Goal: Entertainment & Leisure: Consume media (video, audio)

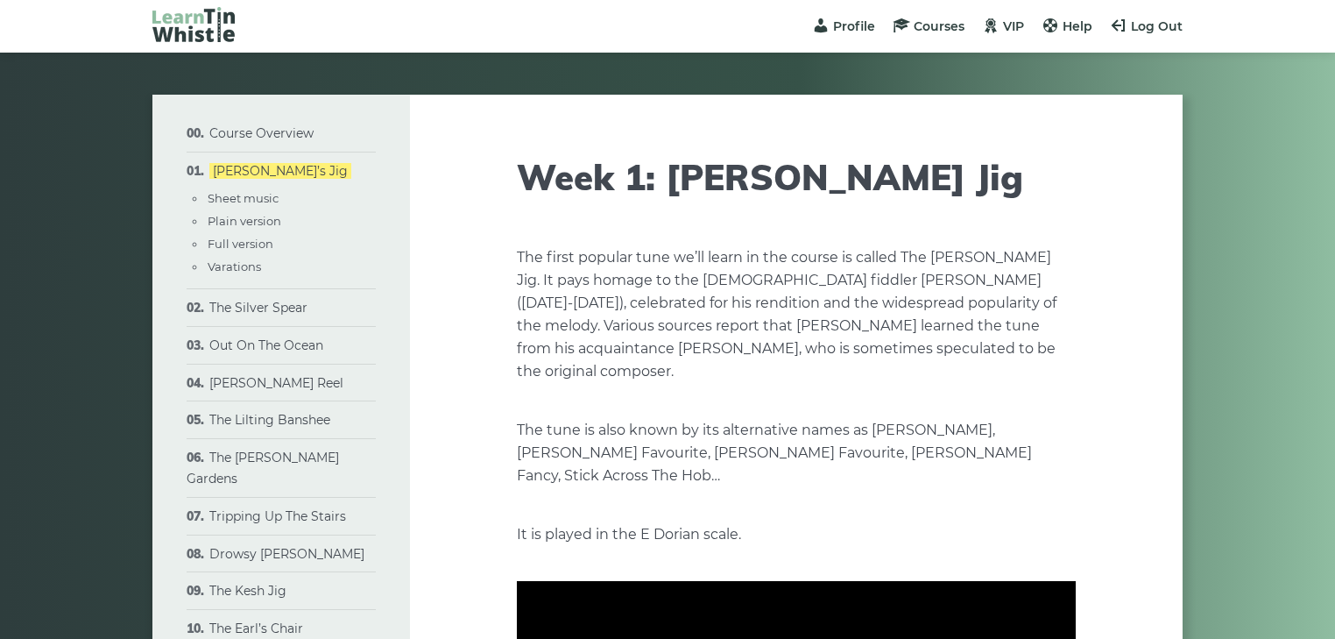
type input "****"
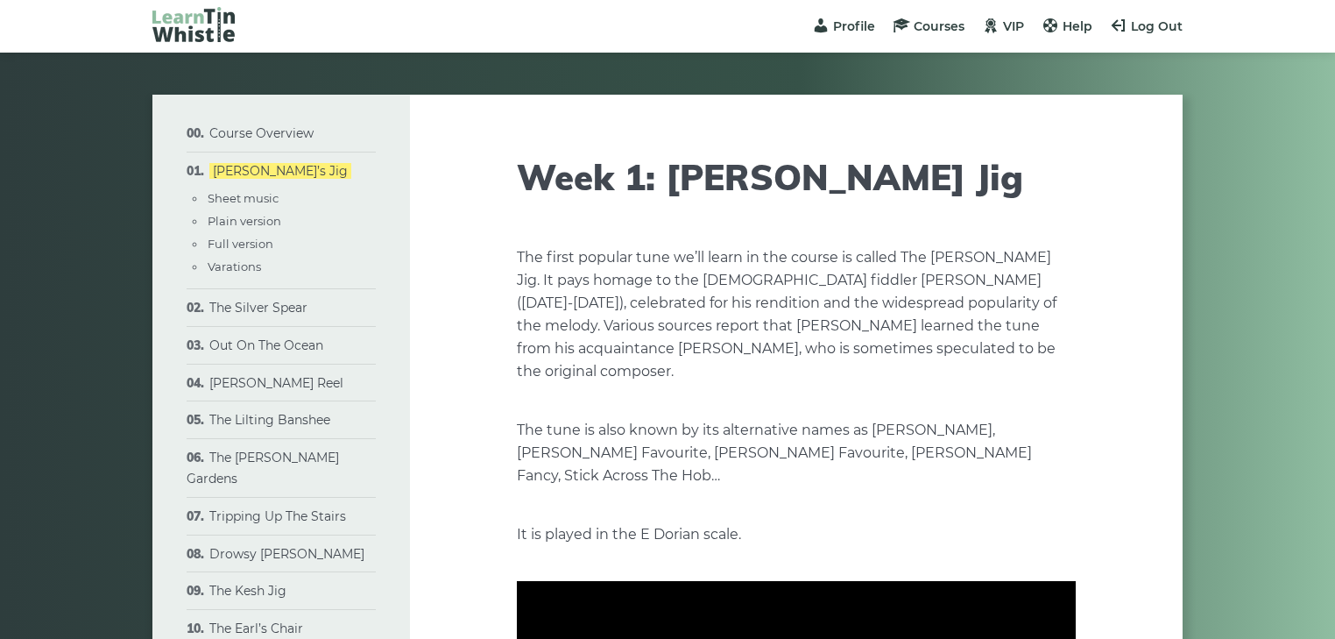
type input "****"
click at [293, 508] on link "Tripping Up The Stairs" at bounding box center [277, 516] width 137 height 16
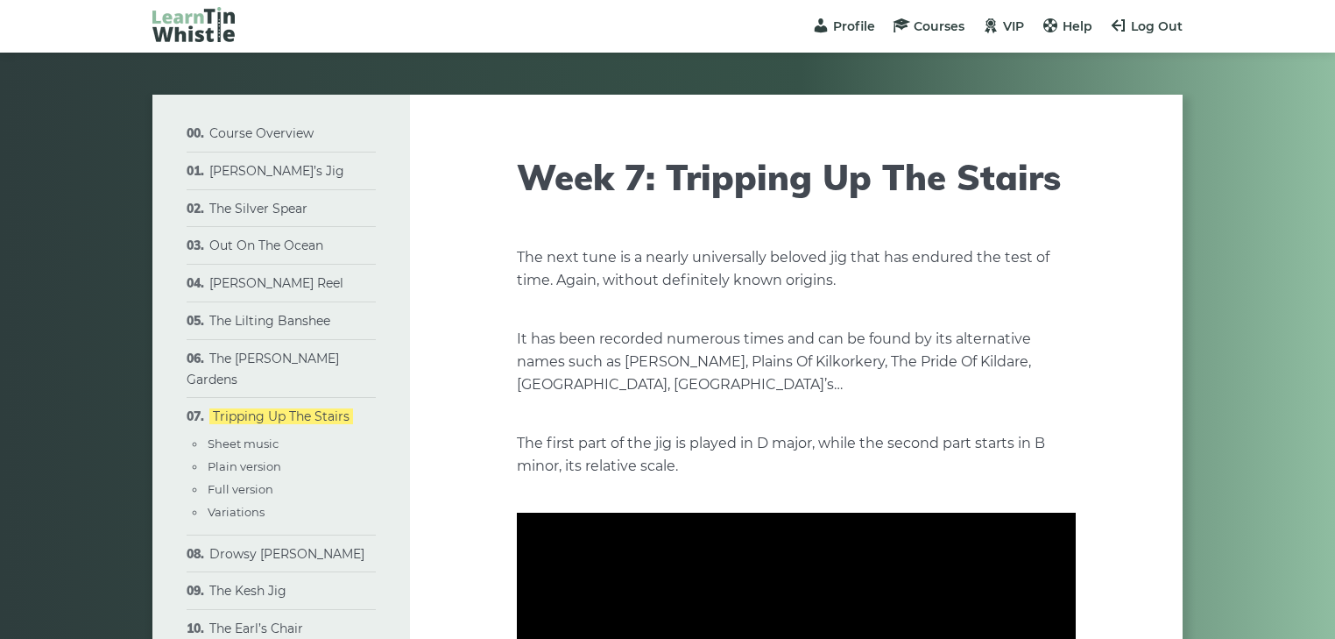
type input "****"
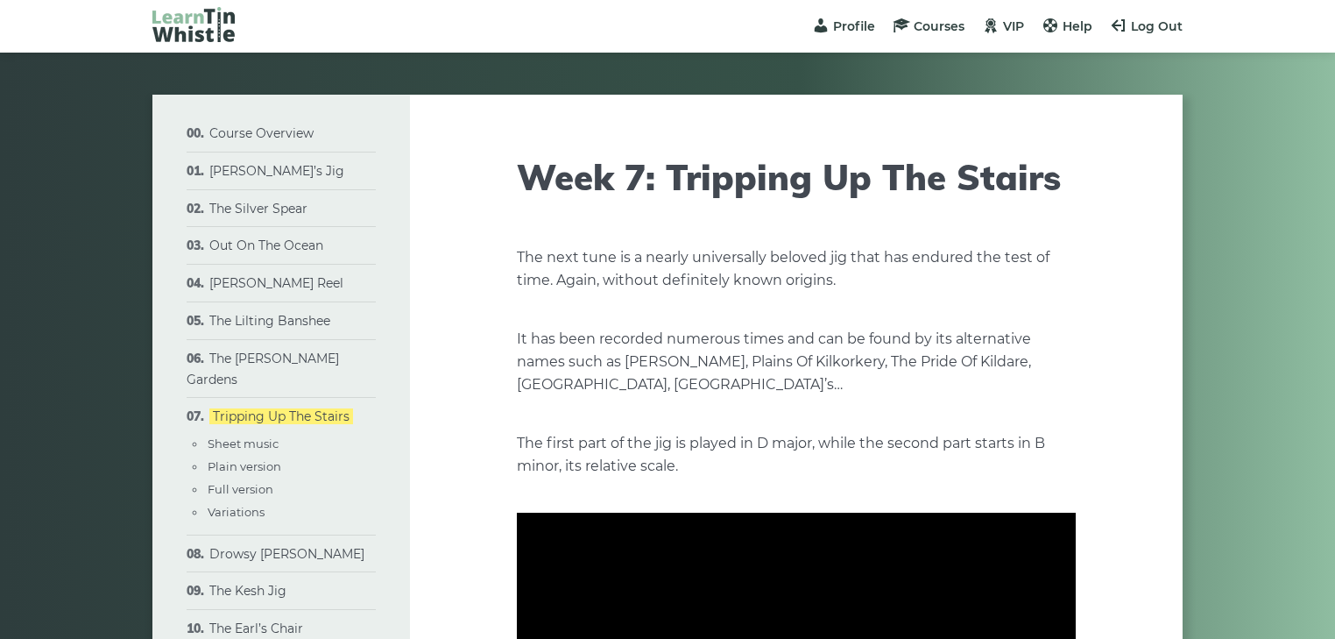
type input "****"
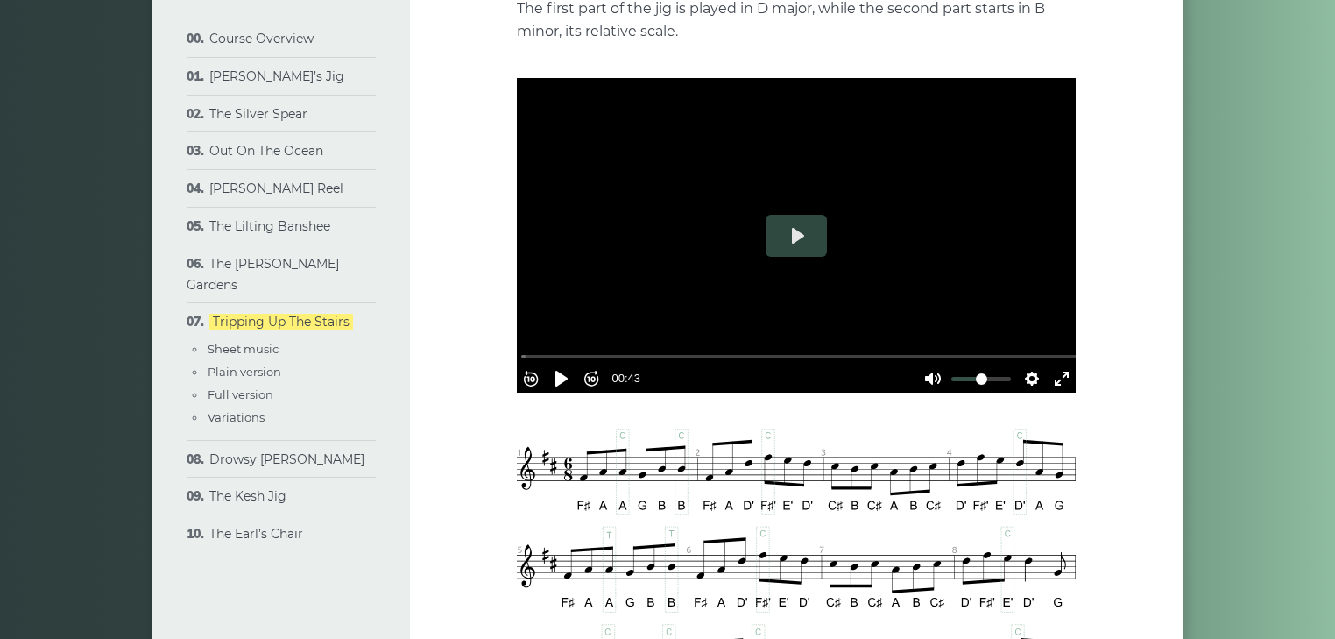
scroll to position [485, 0]
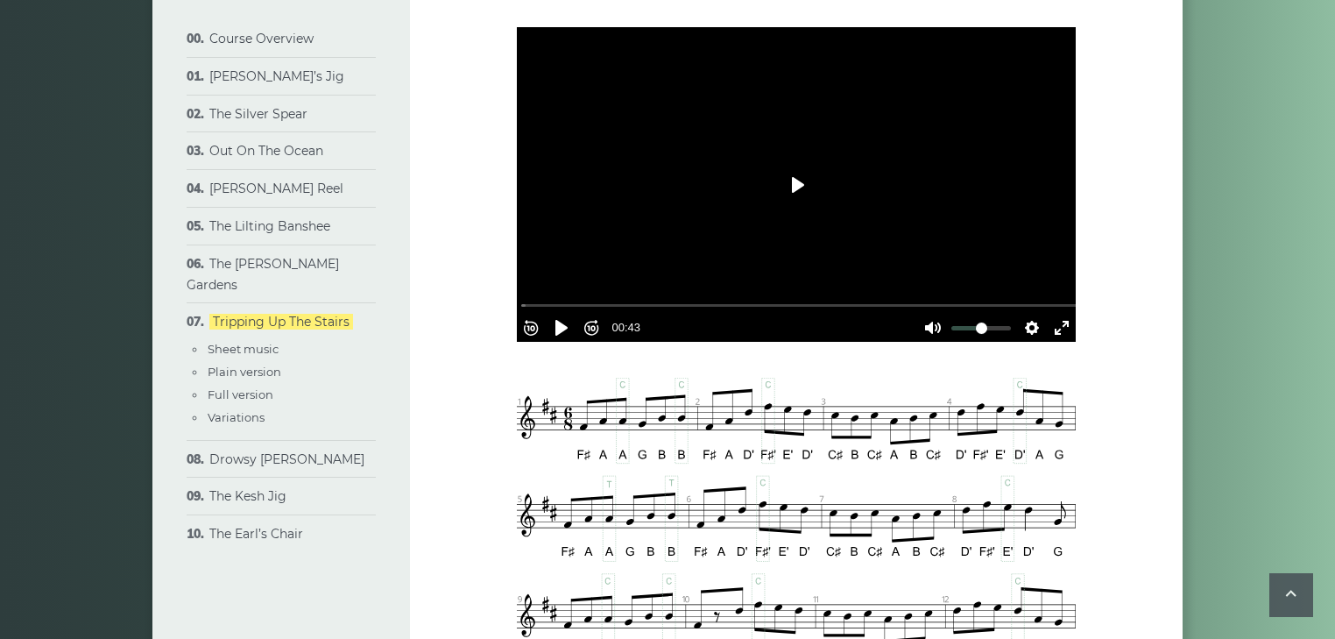
click at [802, 200] on button "Play" at bounding box center [796, 185] width 61 height 42
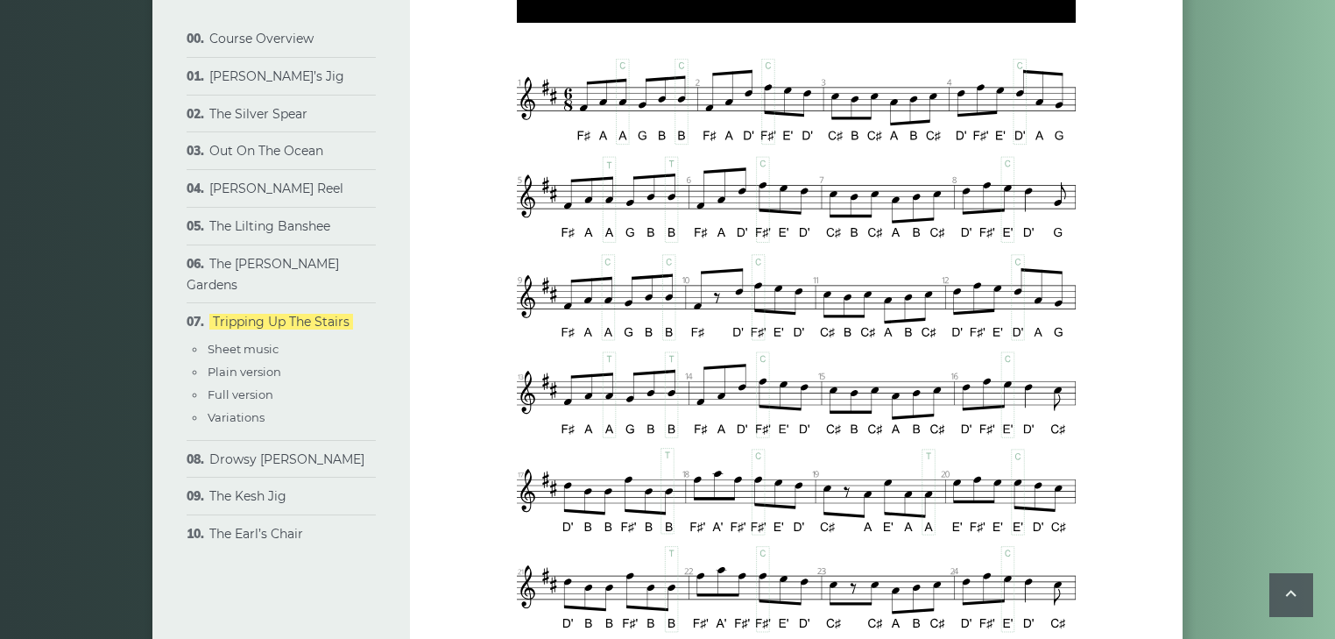
type input "***"
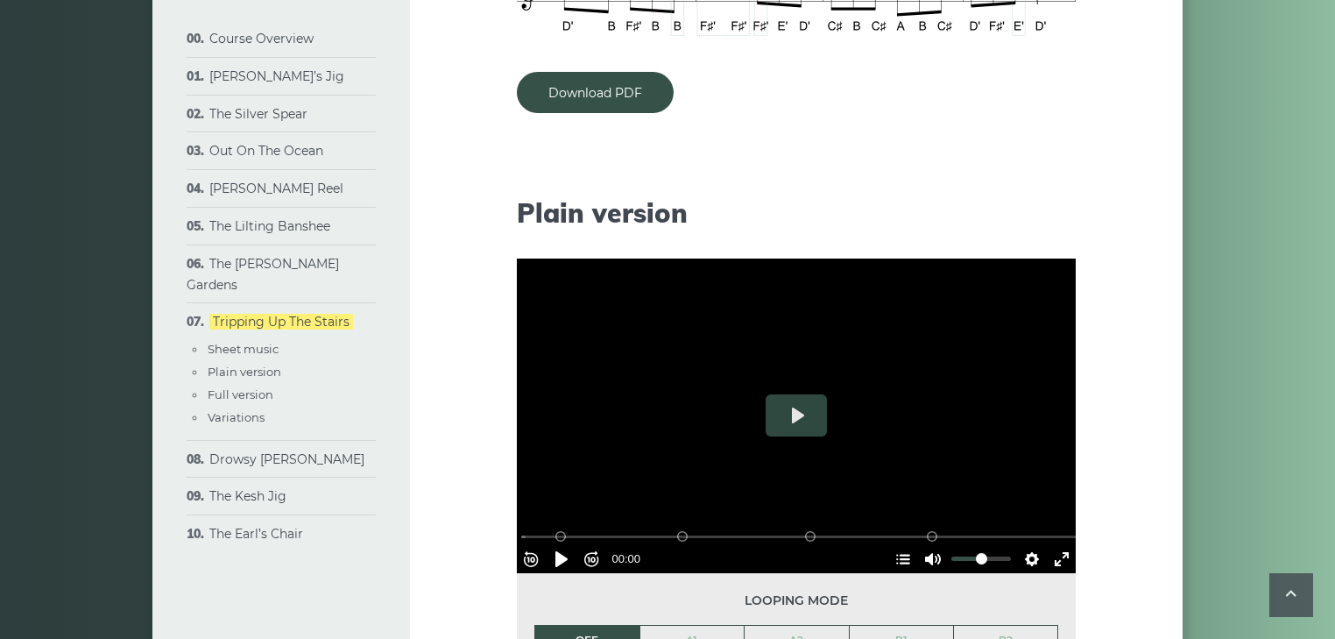
scroll to position [1608, 0]
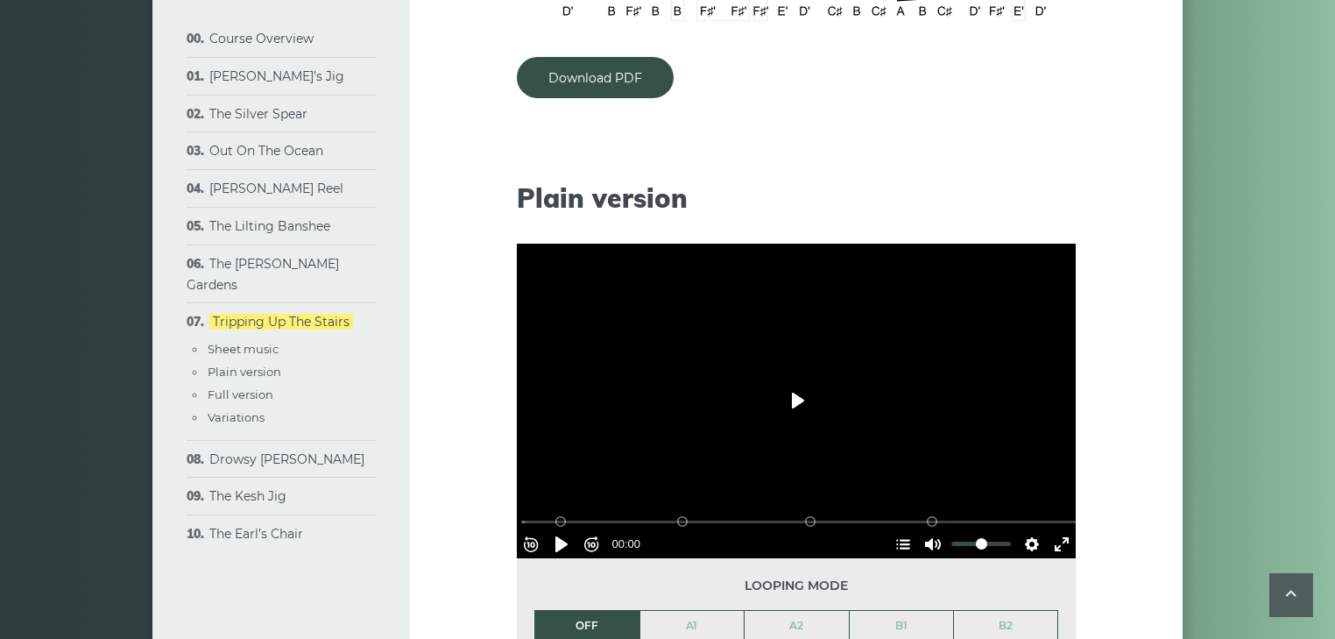
click at [796, 403] on button "Play" at bounding box center [796, 400] width 61 height 42
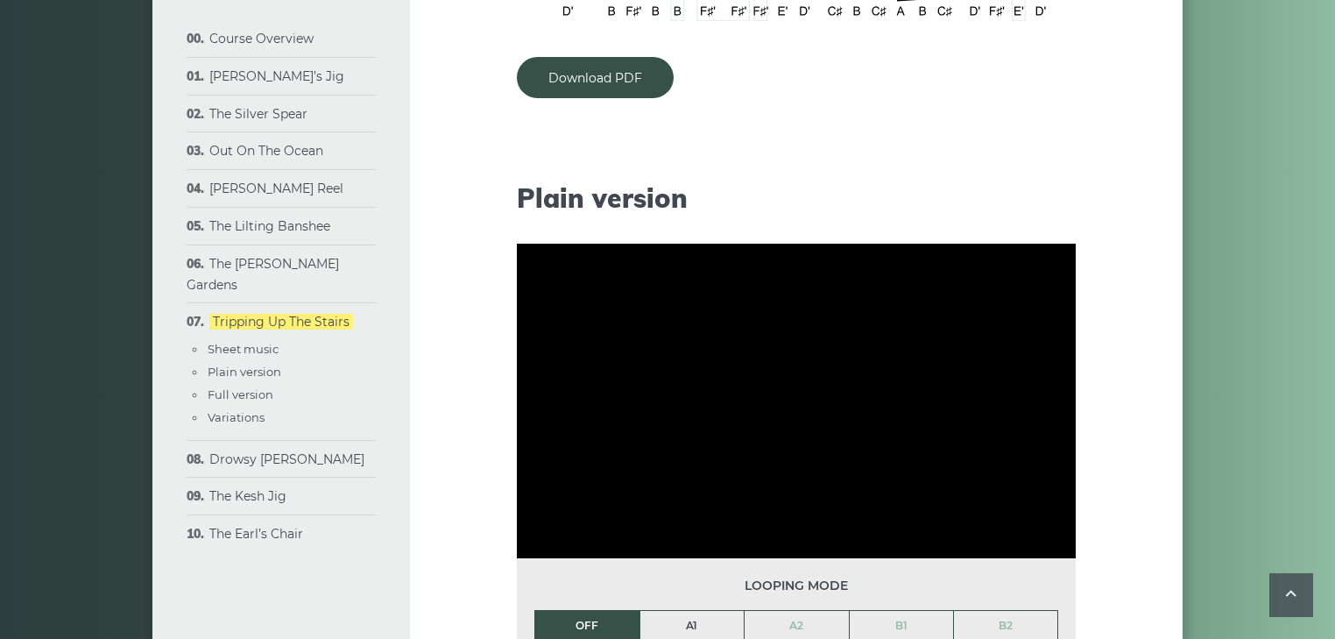
click at [689, 634] on link "A1" at bounding box center [692, 626] width 104 height 30
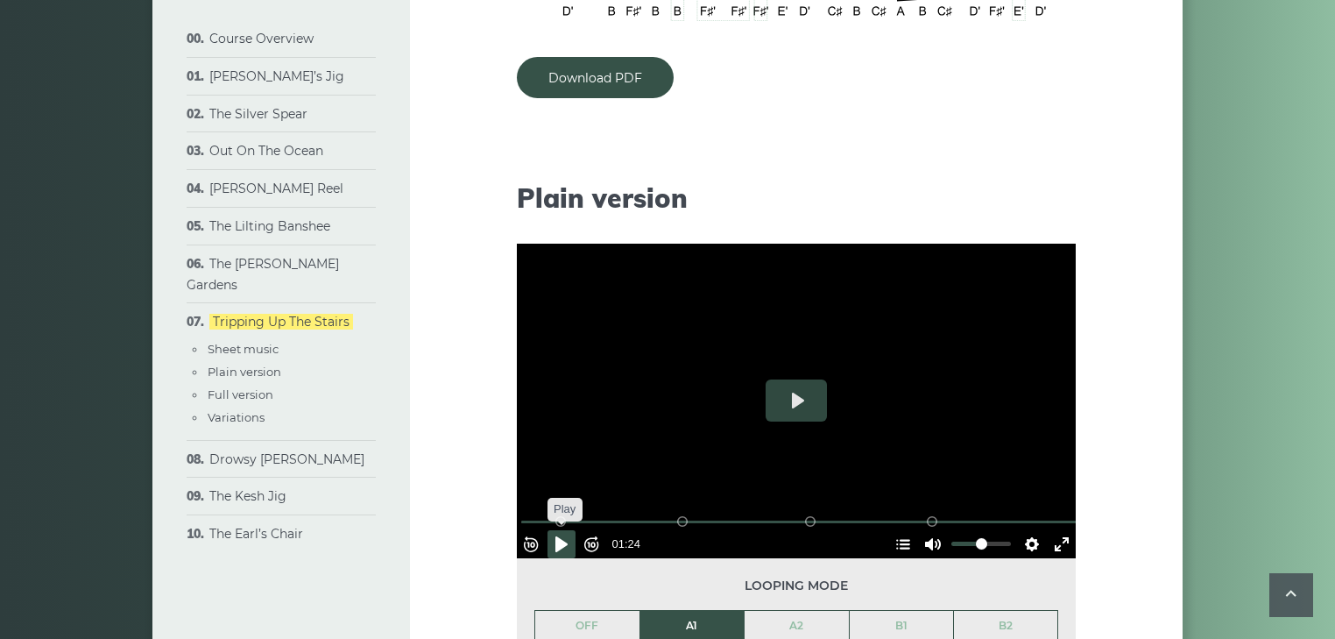
click at [565, 539] on button "Pause Play" at bounding box center [561, 544] width 28 height 28
click at [1019, 540] on button "Settings" at bounding box center [1032, 544] width 28 height 28
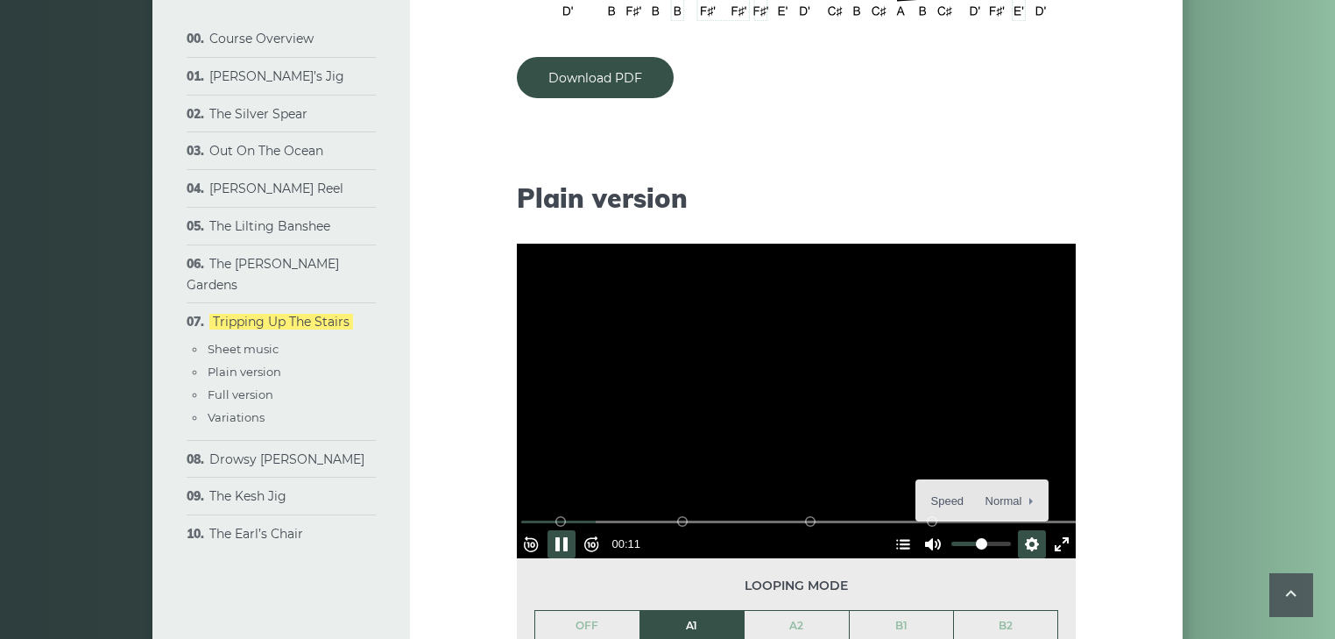
click at [1019, 540] on button "Settings" at bounding box center [1032, 544] width 28 height 28
click at [1018, 547] on button "Settings" at bounding box center [1032, 544] width 28 height 28
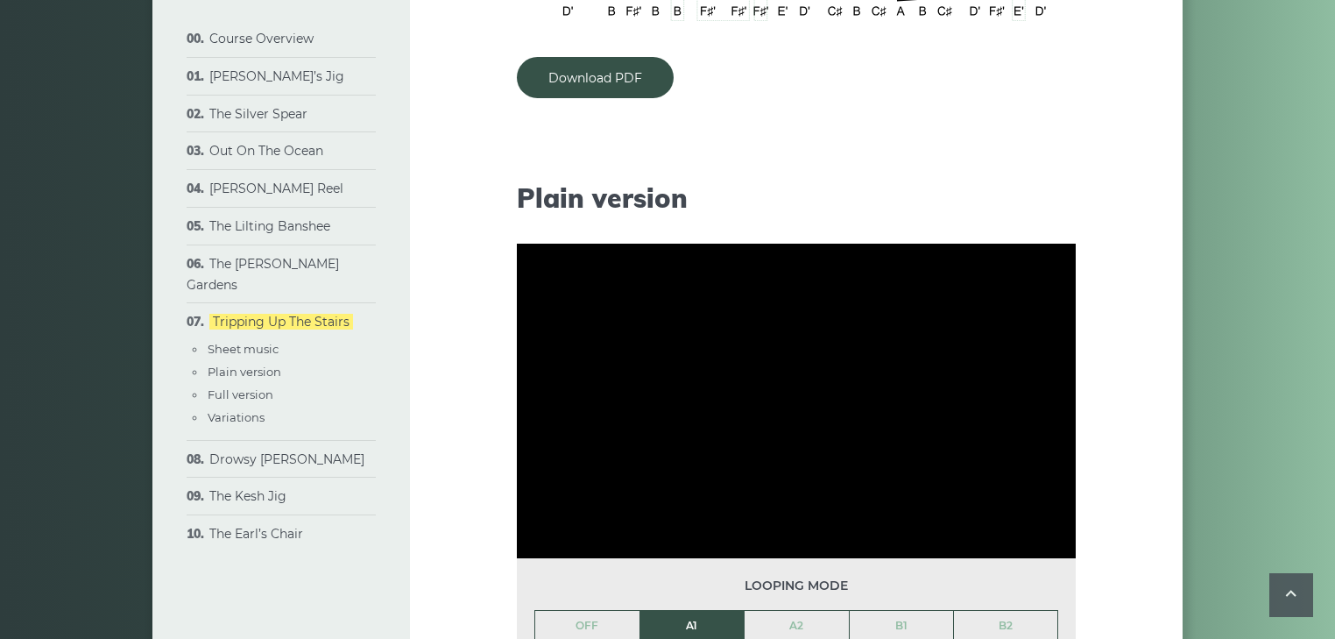
click at [1098, 519] on div "Week 7: Tripping Up The Stairs The next tune is a nearly universally beloved ji…" at bounding box center [796, 602] width 773 height 4233
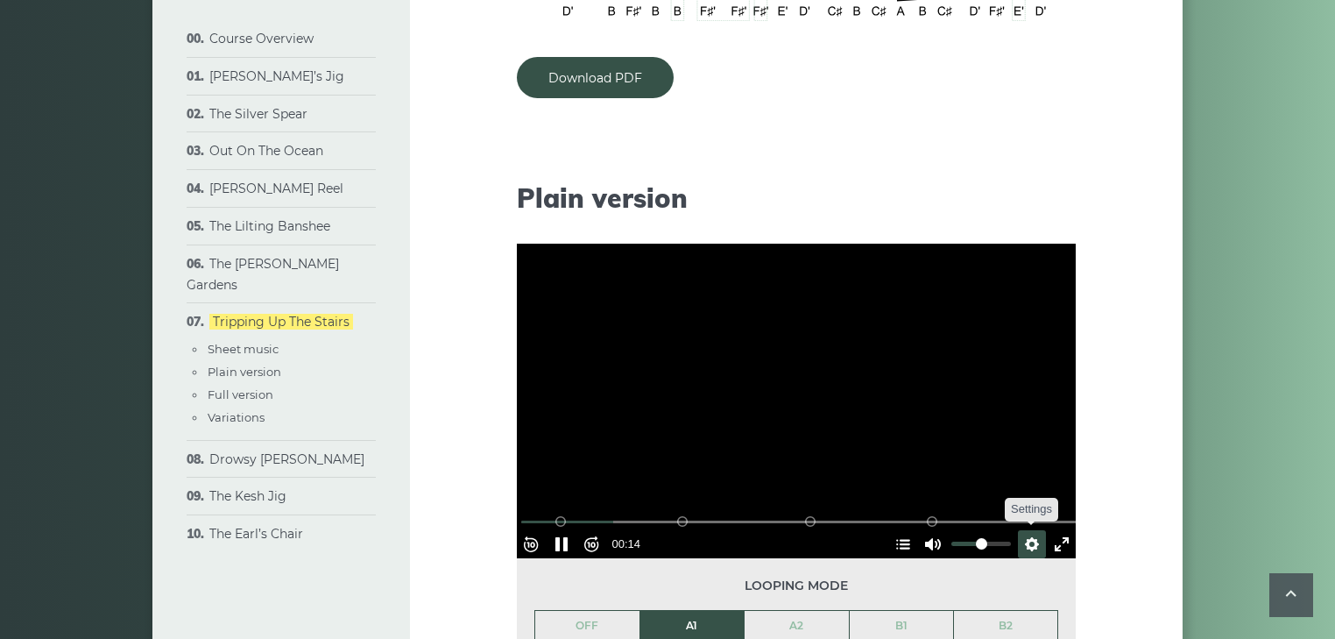
click at [1025, 543] on button "Settings" at bounding box center [1032, 544] width 28 height 28
click at [949, 491] on span "Speed Normal" at bounding box center [974, 500] width 87 height 19
click at [1018, 546] on button "Settings" at bounding box center [1032, 544] width 28 height 28
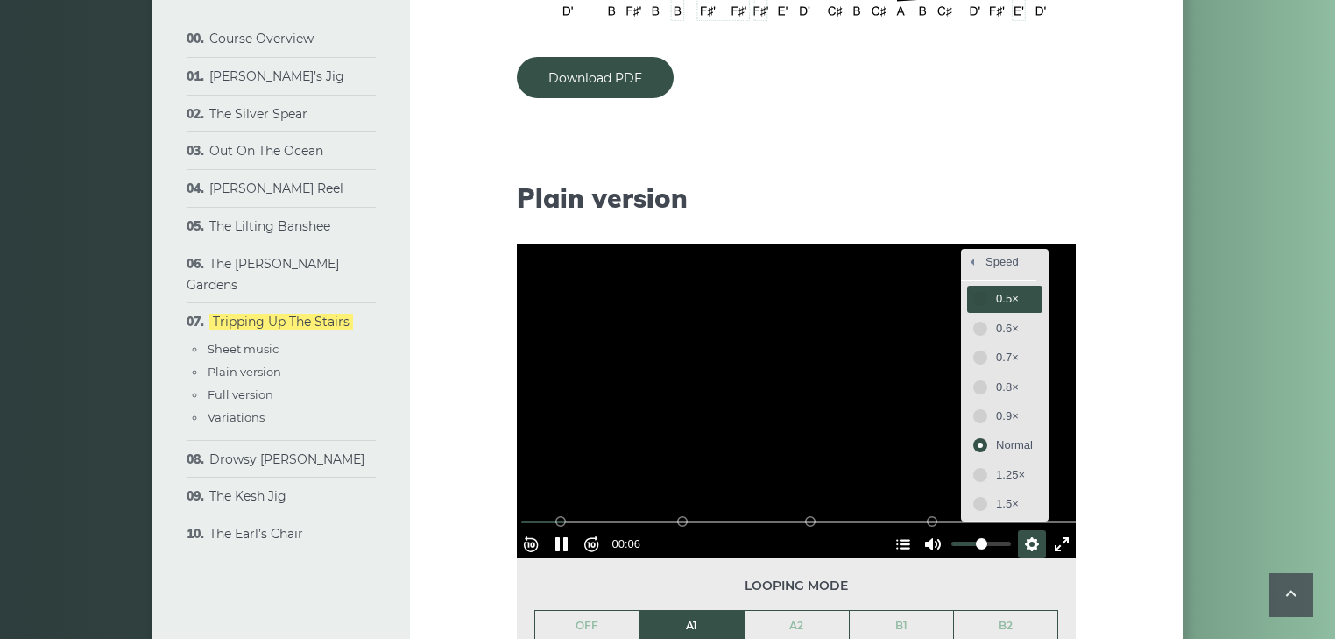
click at [1003, 299] on span "0.5×" at bounding box center [1014, 298] width 37 height 19
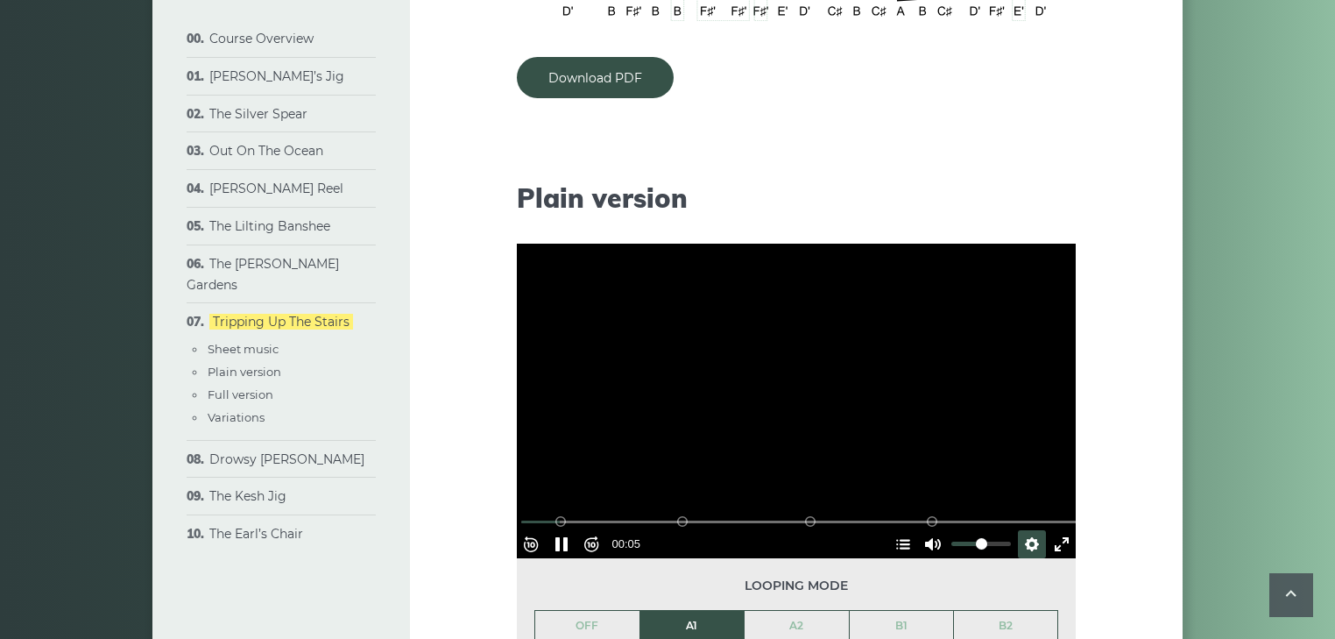
click at [918, 459] on div at bounding box center [796, 401] width 559 height 314
click at [795, 625] on link "A2" at bounding box center [797, 626] width 104 height 30
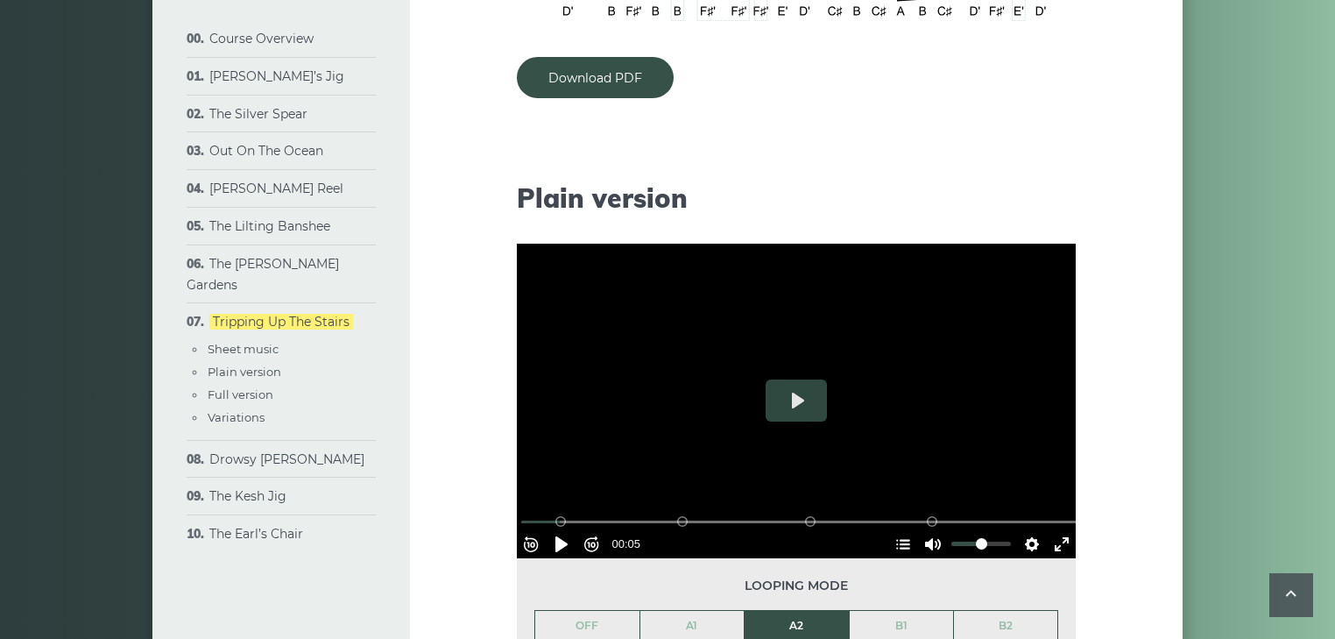
click at [795, 625] on li "A2" at bounding box center [796, 626] width 105 height 32
click at [564, 533] on button "Pause Play" at bounding box center [561, 544] width 28 height 28
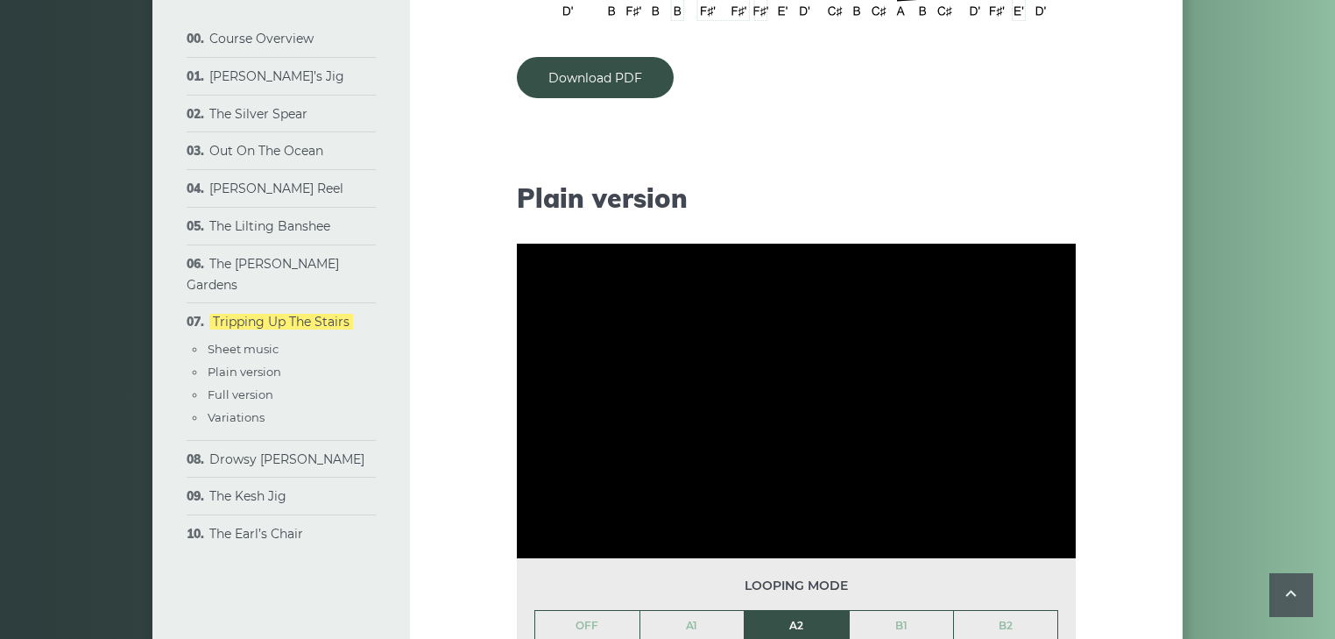
drag, startPoint x: 1118, startPoint y: 331, endPoint x: 1307, endPoint y: 176, distance: 244.6
click at [1307, 176] on div "Course Overview Approach & methodology Prerequisites Lessons structure Video co…" at bounding box center [667, 602] width 1335 height 4233
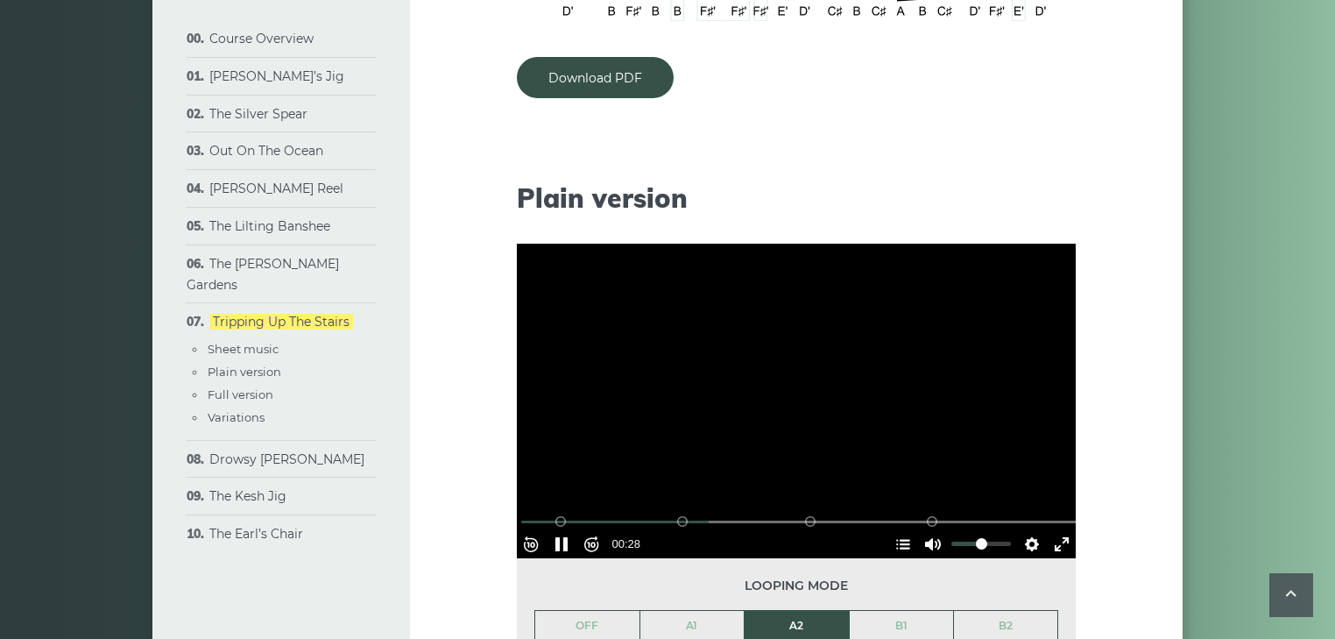
click at [830, 491] on div "Rewind 10s Pause Play Forward 10s % buffered 00:55 B2 (Bars 25-32) B1 (Bars 17-…" at bounding box center [796, 520] width 559 height 75
click at [793, 391] on div at bounding box center [796, 401] width 559 height 314
click at [925, 625] on link "B1" at bounding box center [902, 626] width 104 height 30
click at [800, 406] on button "Play" at bounding box center [796, 400] width 61 height 42
click at [814, 357] on div at bounding box center [796, 401] width 559 height 314
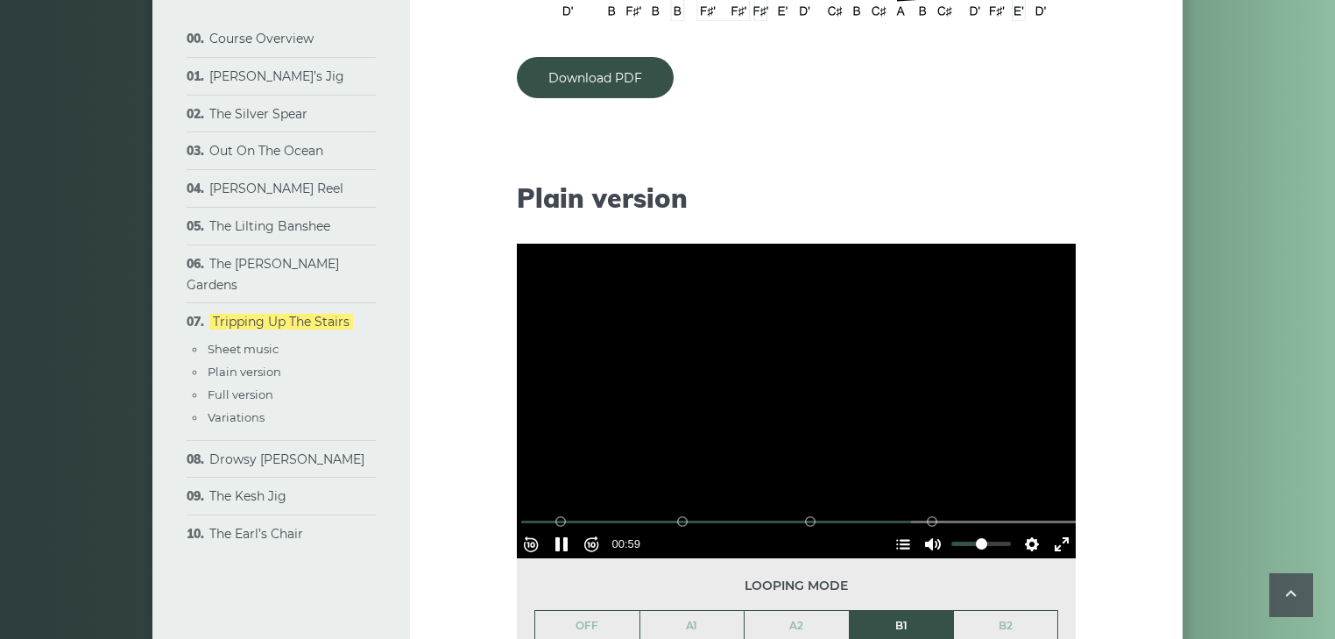
type input "*****"
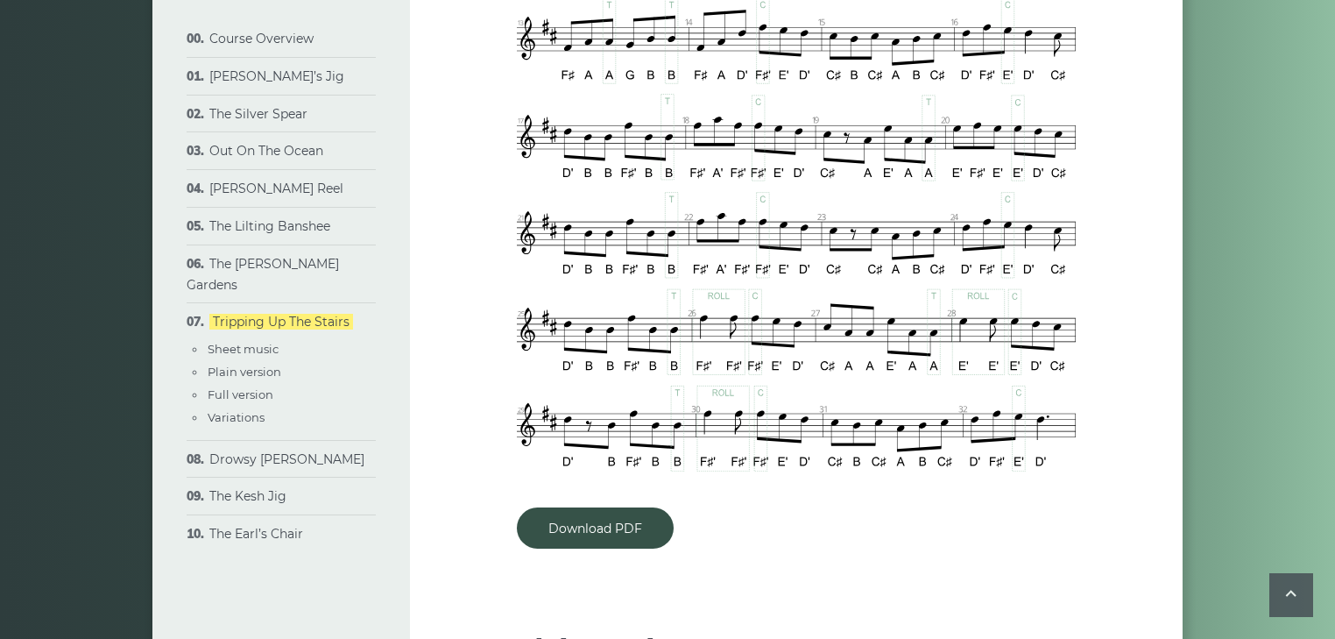
scroll to position [1047, 0]
